Goal: Book appointment/travel/reservation

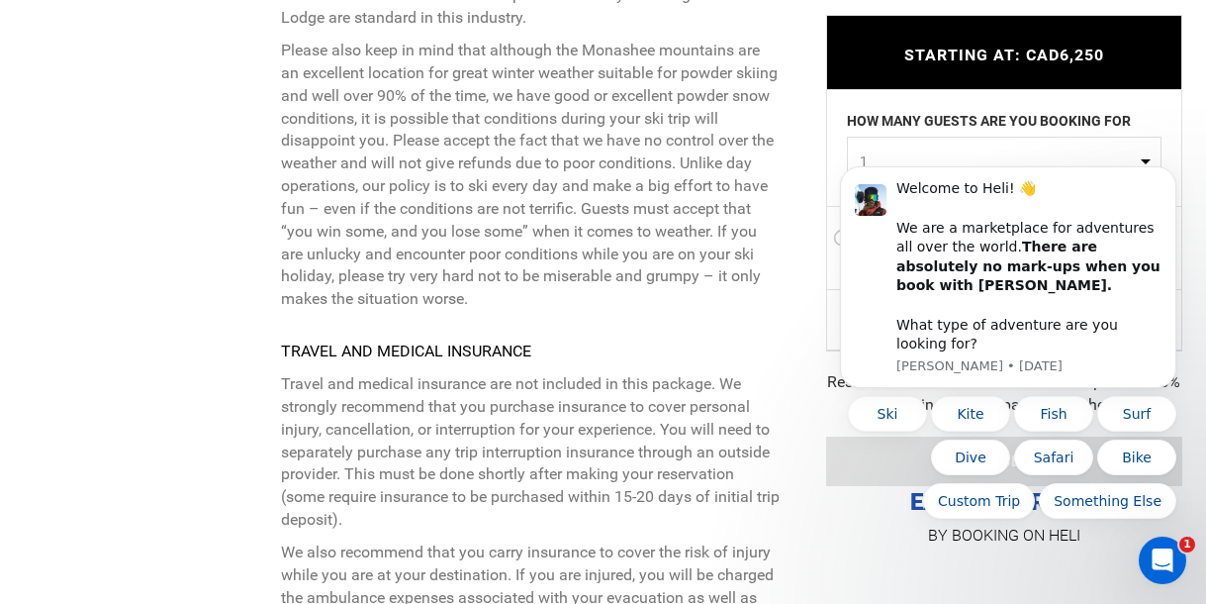
scroll to position [8385, 0]
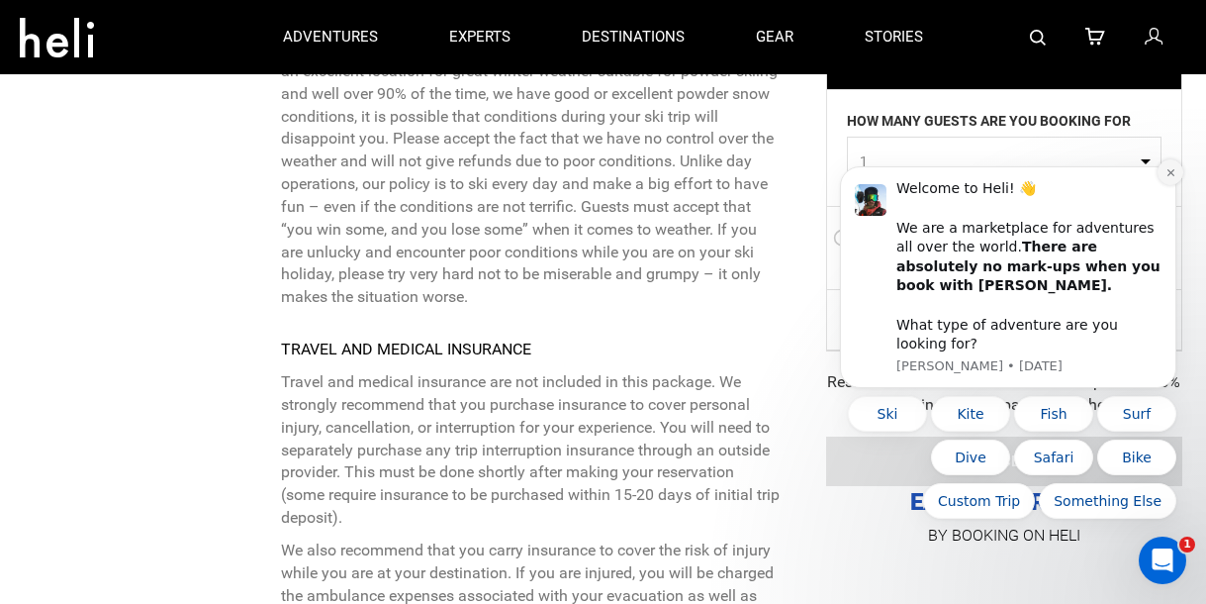
click at [1168, 176] on icon "Dismiss notification" at bounding box center [1170, 172] width 7 height 7
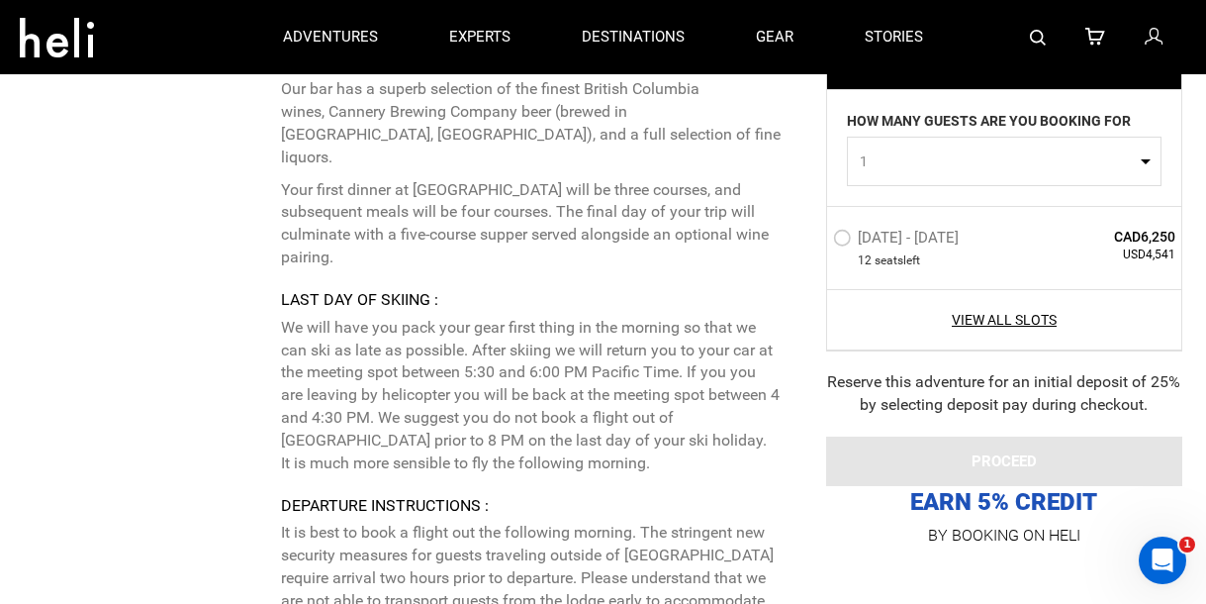
scroll to position [5913, 0]
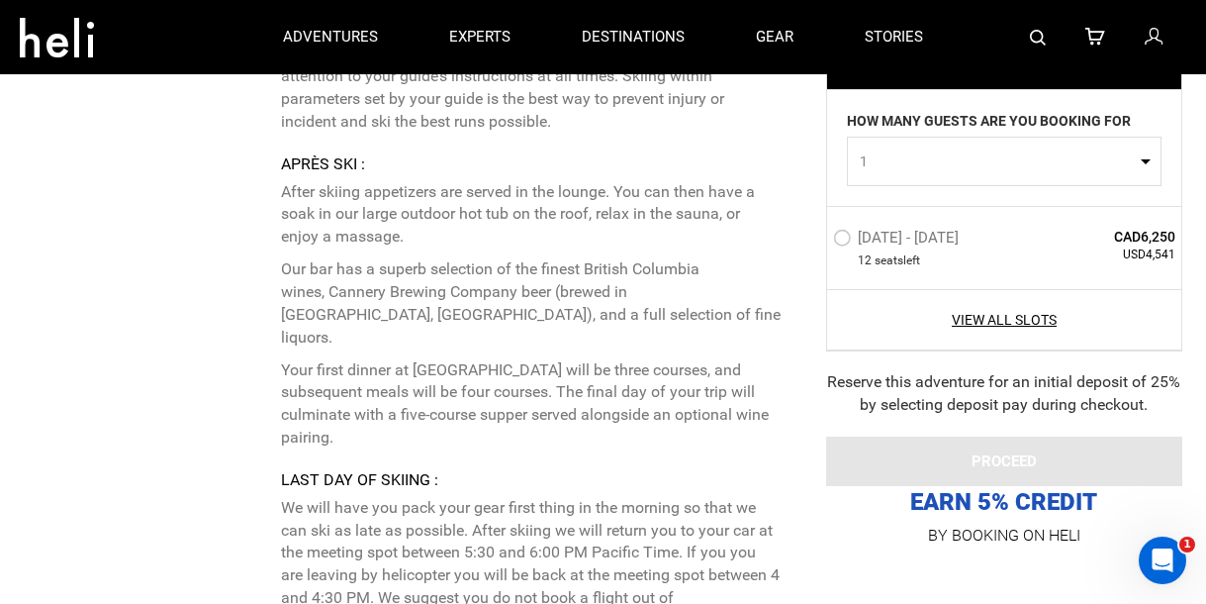
click at [947, 179] on button "1" at bounding box center [1004, 161] width 315 height 49
click at [882, 245] on link "2" at bounding box center [1004, 246] width 313 height 36
select select "2"
click at [1011, 325] on link "View All Slots" at bounding box center [1004, 320] width 343 height 20
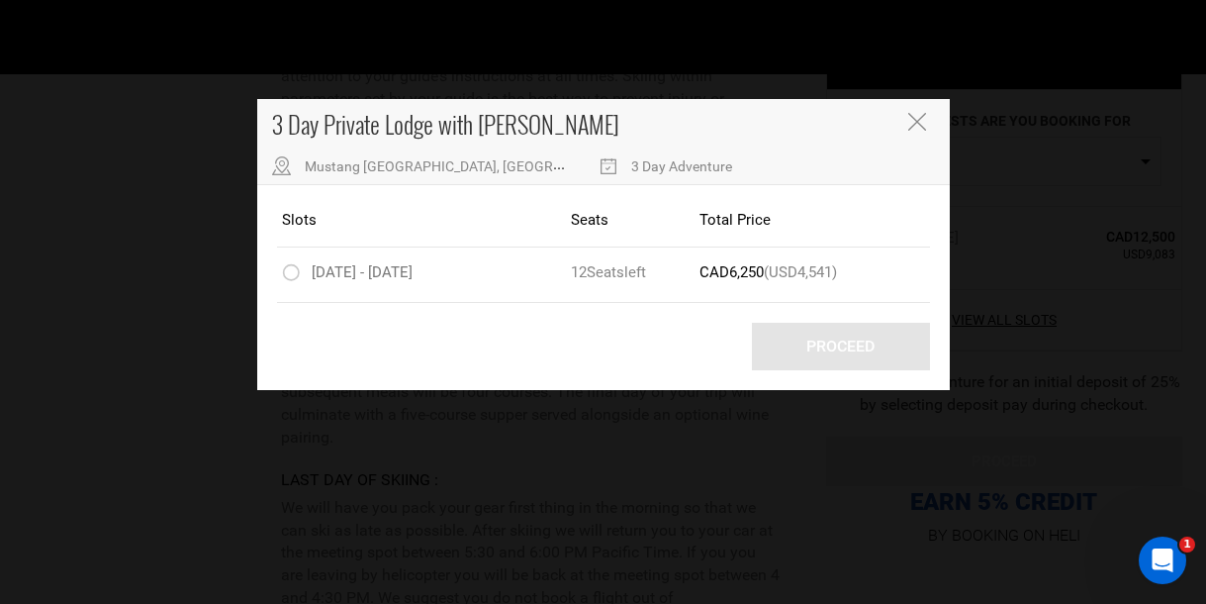
click at [916, 121] on icon "Close" at bounding box center [917, 122] width 18 height 18
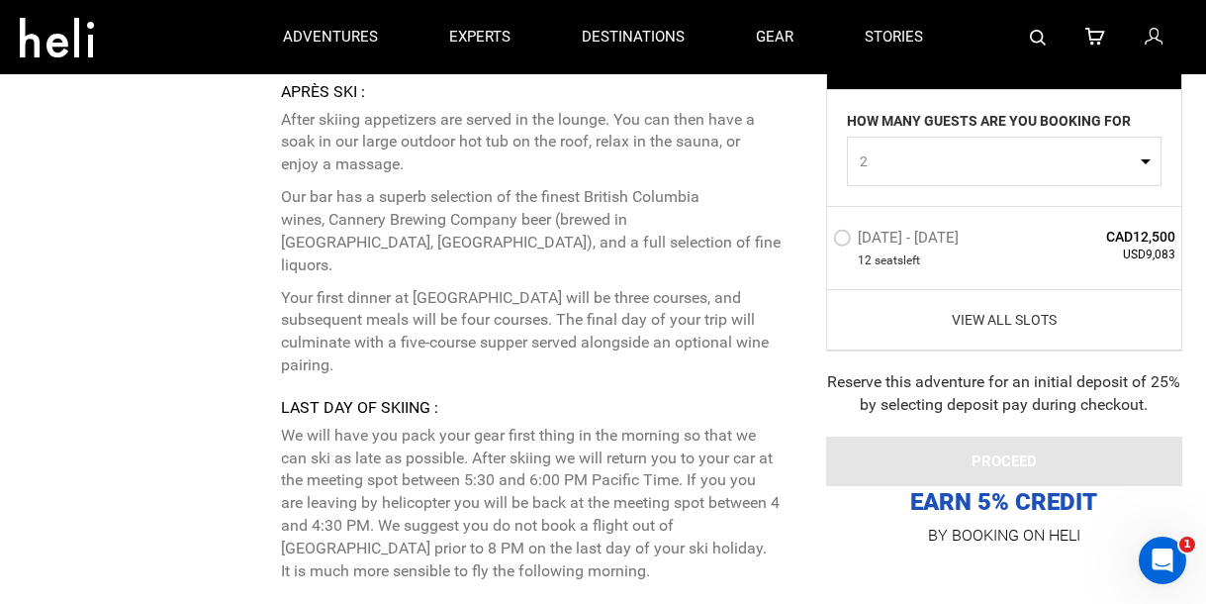
scroll to position [5643, 0]
